Goal: Transaction & Acquisition: Obtain resource

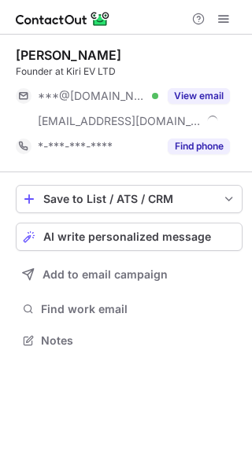
scroll to position [330, 252]
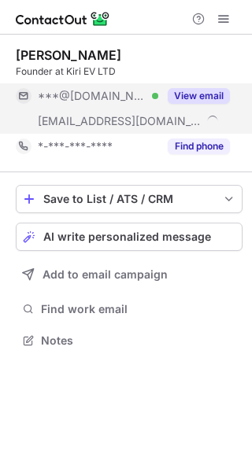
click at [201, 102] on button "View email" at bounding box center [199, 96] width 62 height 16
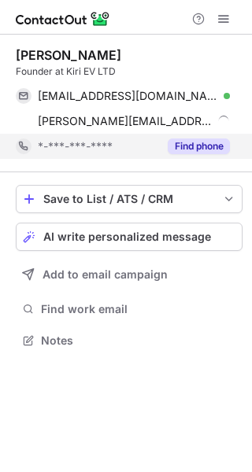
click at [199, 143] on button "Find phone" at bounding box center [199, 146] width 62 height 16
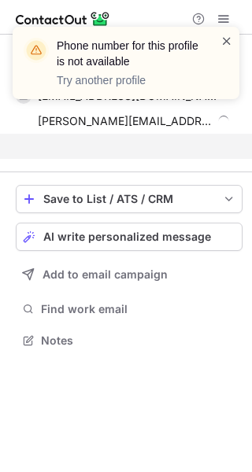
click at [226, 36] on span at bounding box center [226, 41] width 13 height 16
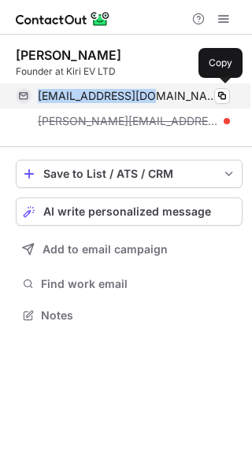
drag, startPoint x: 38, startPoint y: 97, endPoint x: 148, endPoint y: 97, distance: 110.1
click at [148, 97] on div "[EMAIL_ADDRESS][DOMAIN_NAME] Verified Copy" at bounding box center [123, 95] width 214 height 25
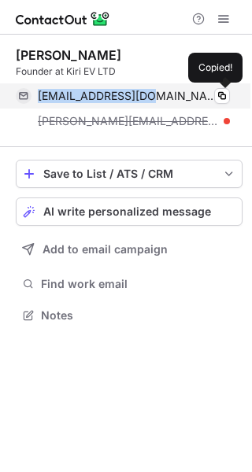
copy span "[EMAIL_ADDRESS][DOMAIN_NAME]"
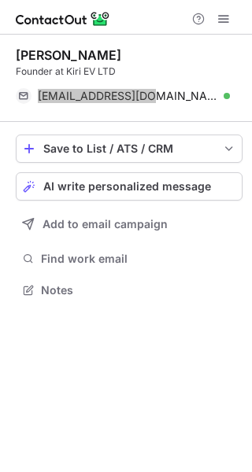
scroll to position [279, 252]
